Goal: Transaction & Acquisition: Purchase product/service

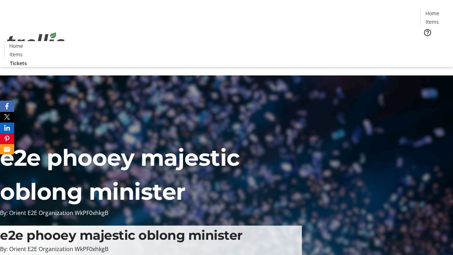
click at [426, 41] on span "Tickets" at bounding box center [434, 44] width 17 height 7
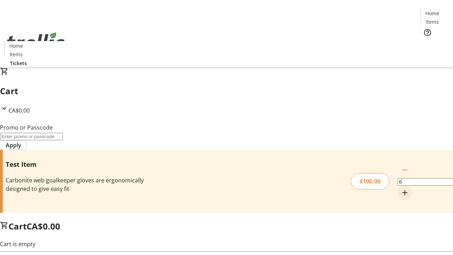
click at [400, 188] on mat-icon "Increment by one" at bounding box center [404, 192] width 8 height 8
type input "1"
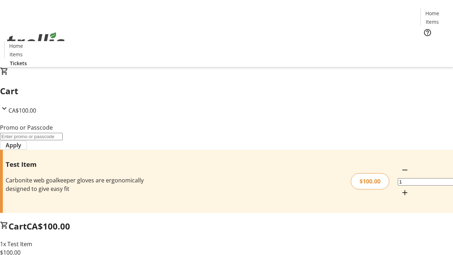
type input "FLAT"
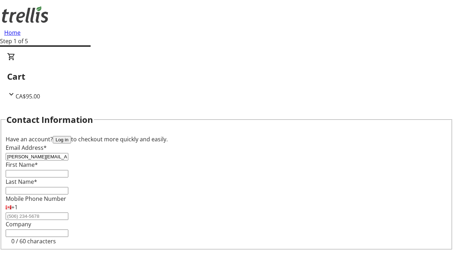
type input "[PERSON_NAME][EMAIL_ADDRESS][DOMAIN_NAME]"
type input "[PERSON_NAME]"
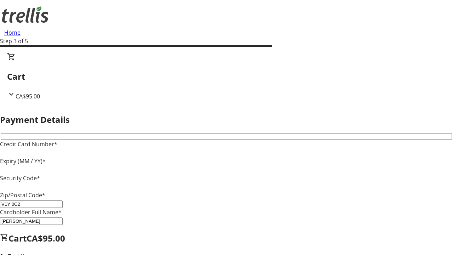
type input "V1Y 0C2"
